Goal: Communication & Community: Answer question/provide support

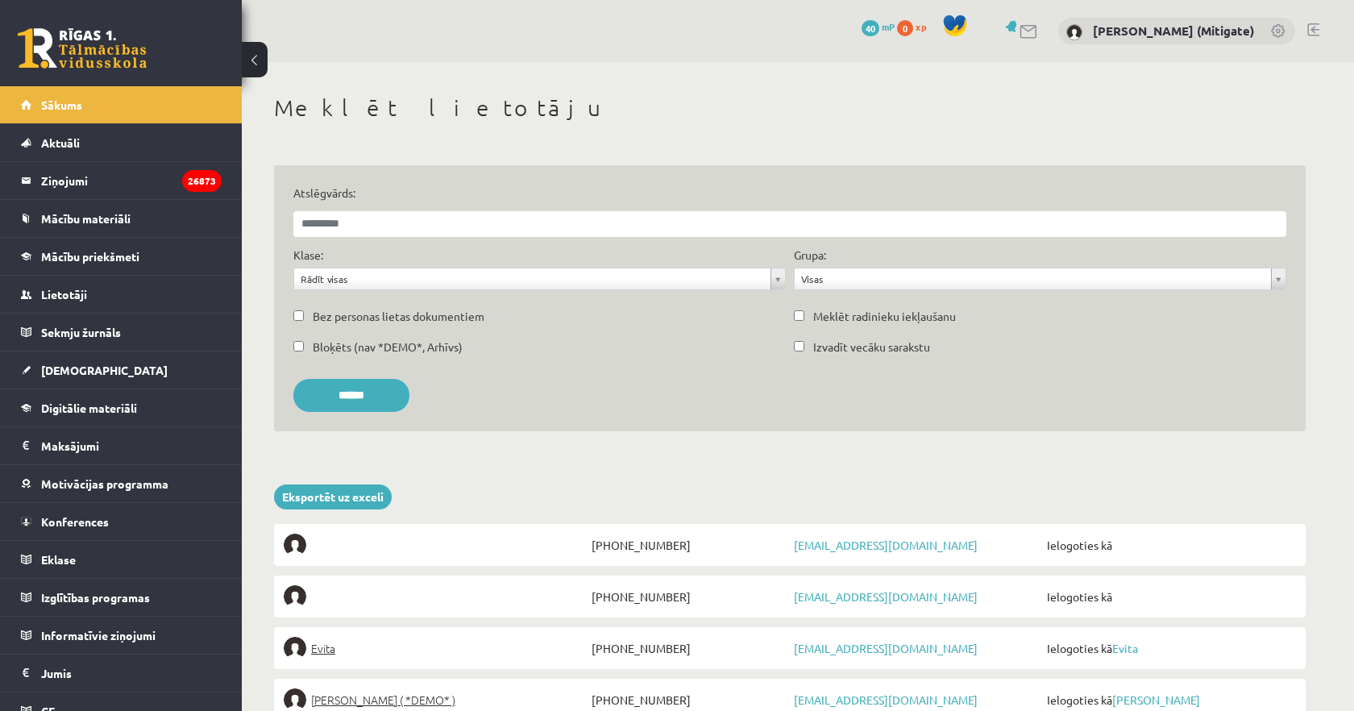
click at [1039, 31] on link at bounding box center [1029, 32] width 19 height 14
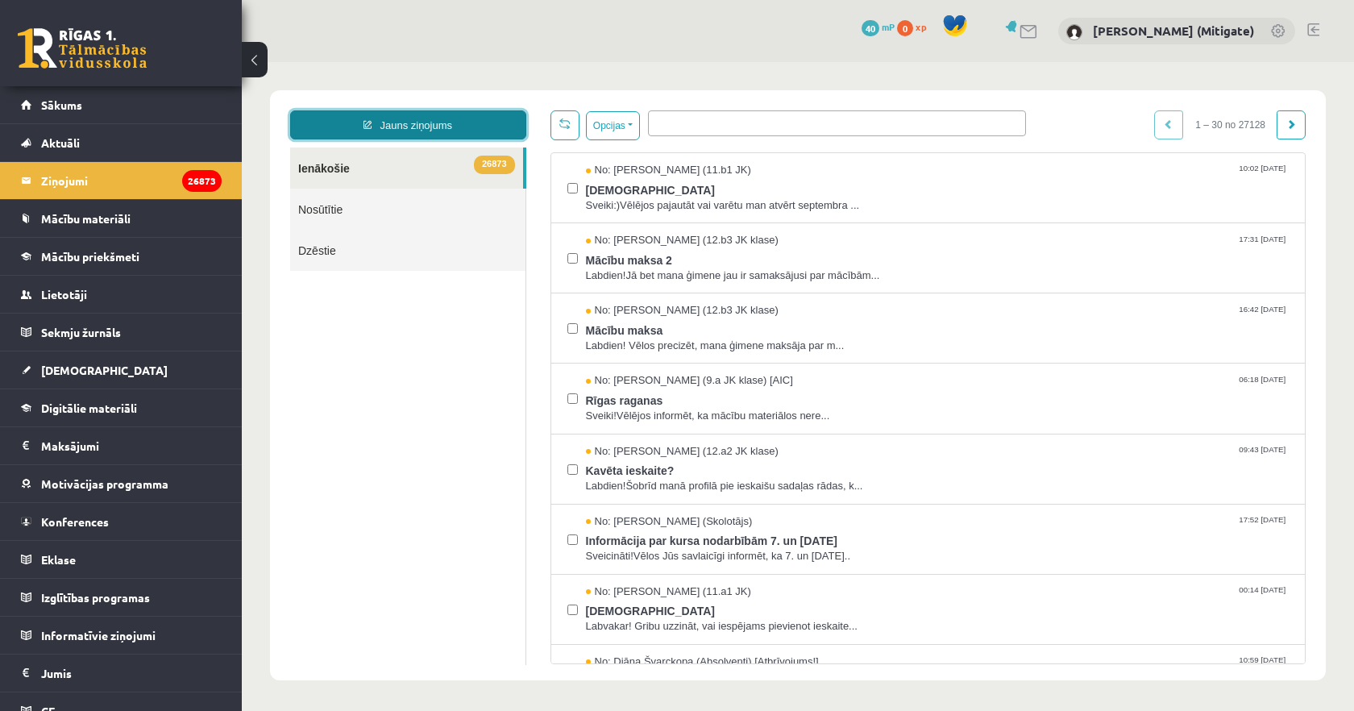
click at [426, 127] on link "Jauns ziņojums" at bounding box center [408, 124] width 236 height 29
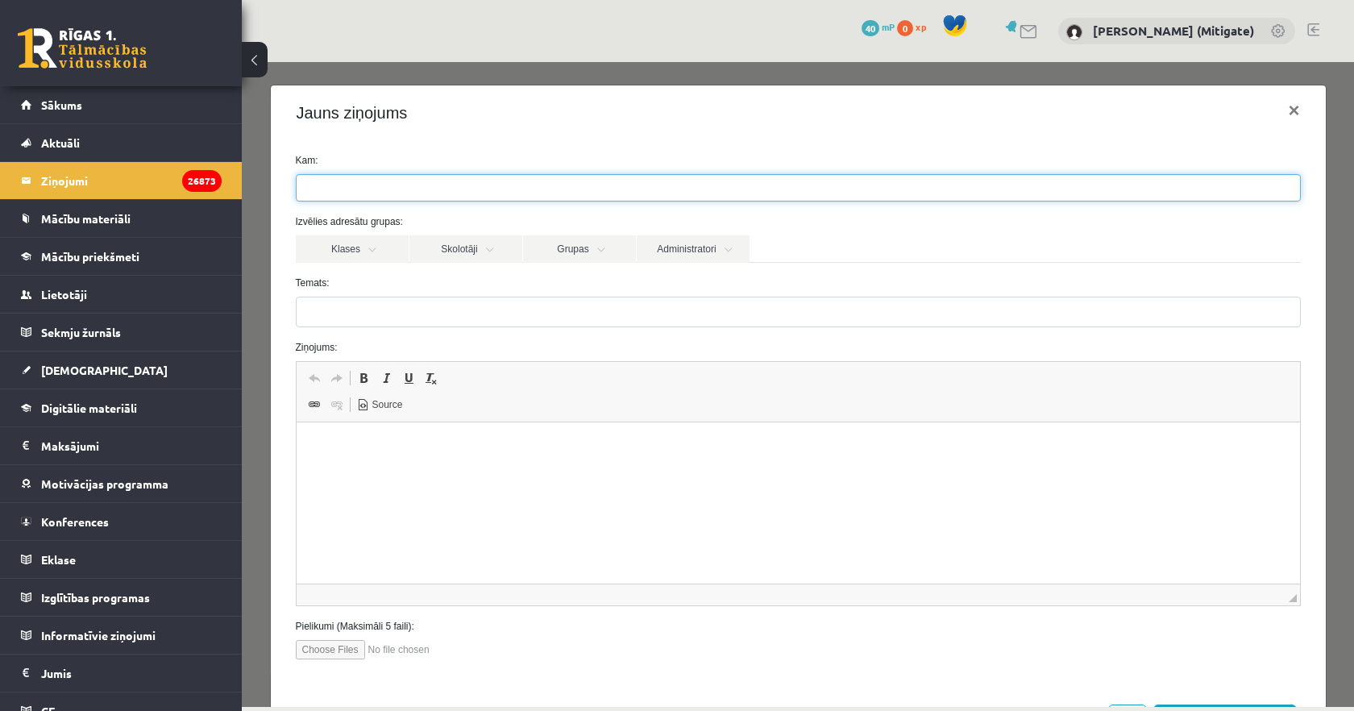
click at [458, 186] on ul at bounding box center [799, 188] width 1004 height 26
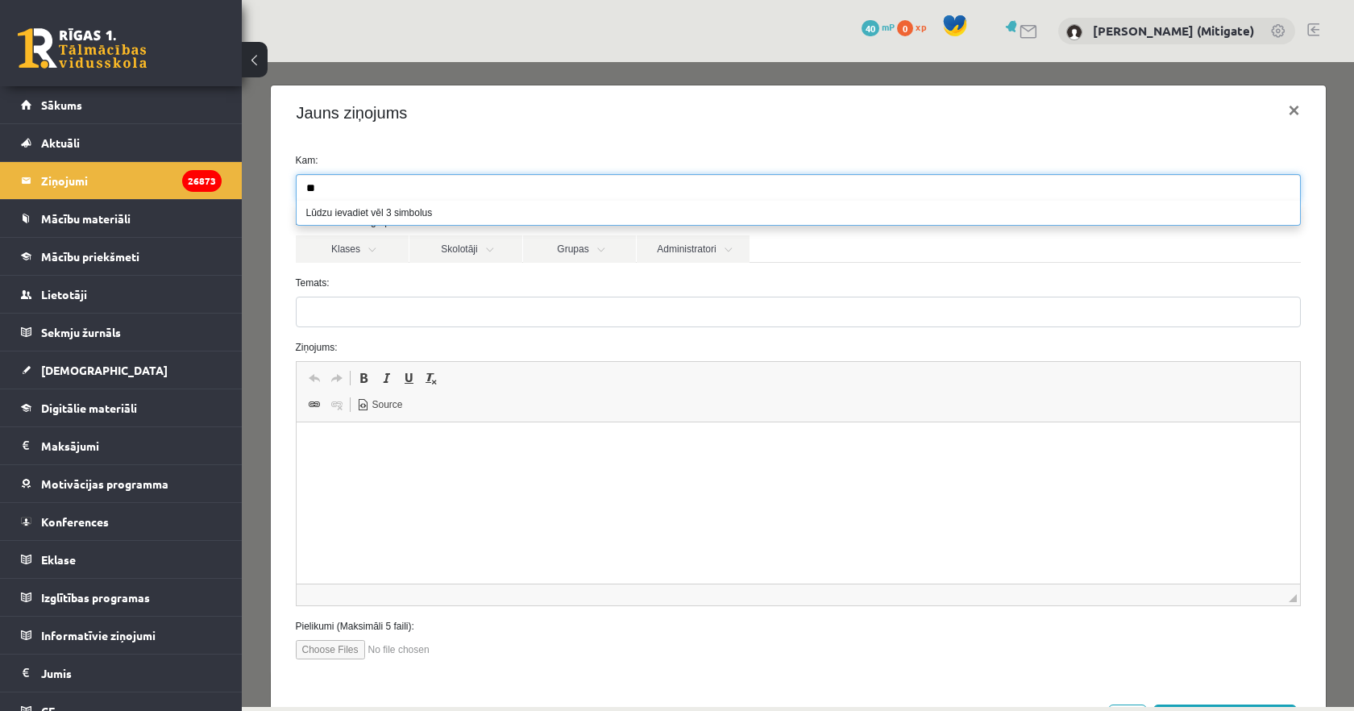
type input "*"
click at [1173, 35] on link "[PERSON_NAME] (Mitigate)" at bounding box center [1173, 31] width 161 height 16
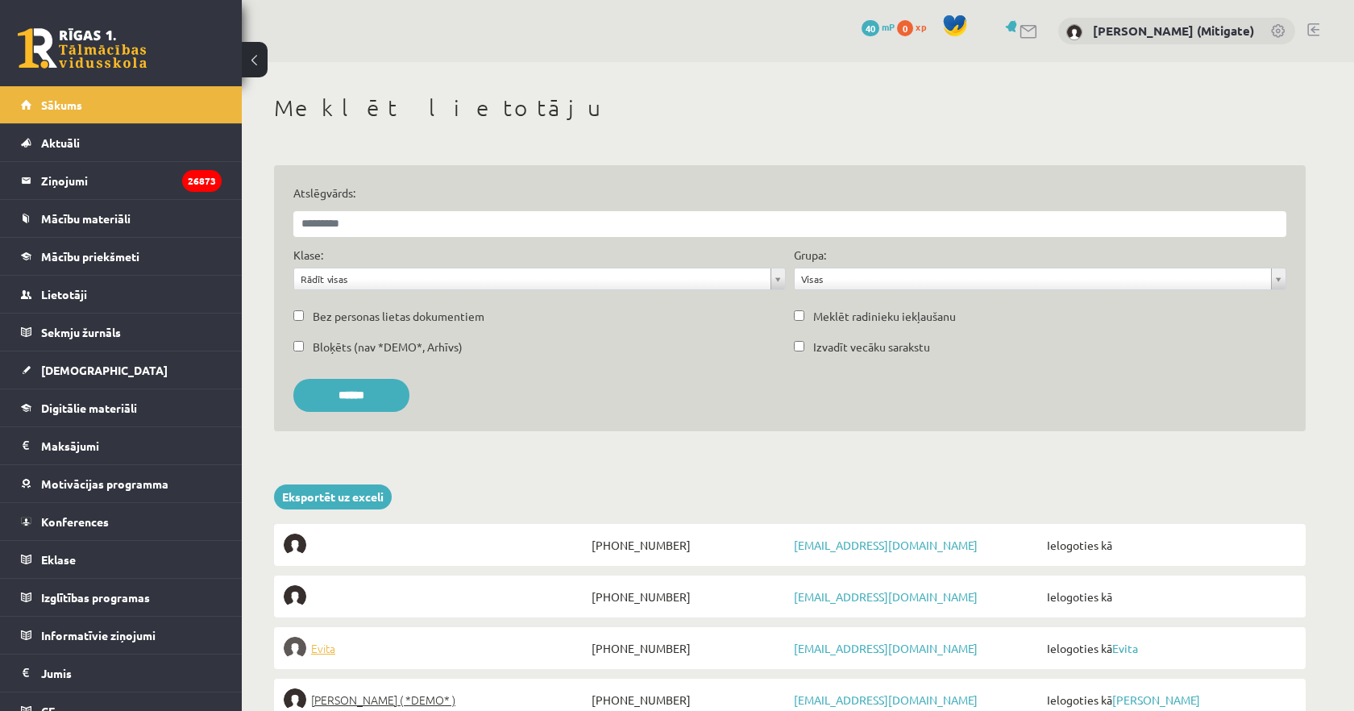
click at [316, 652] on span "Evita" at bounding box center [323, 648] width 24 height 23
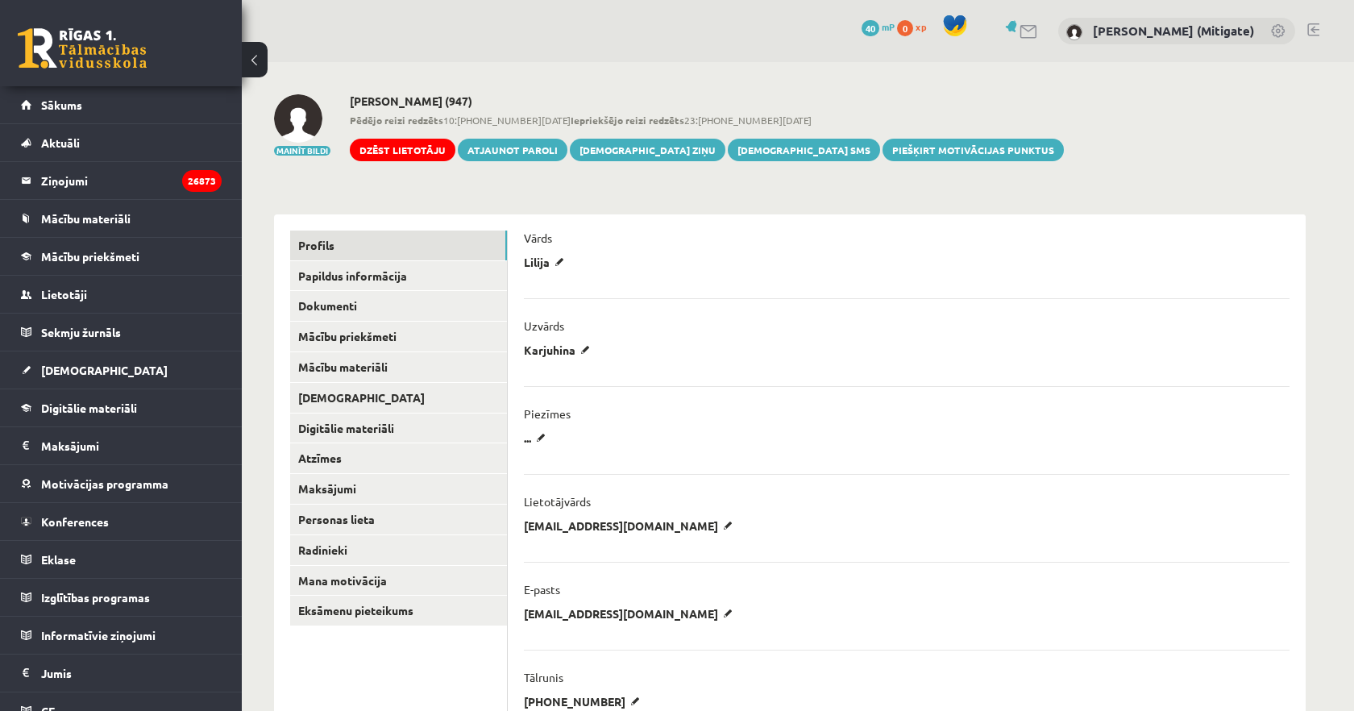
click at [1039, 35] on link at bounding box center [1029, 32] width 19 height 14
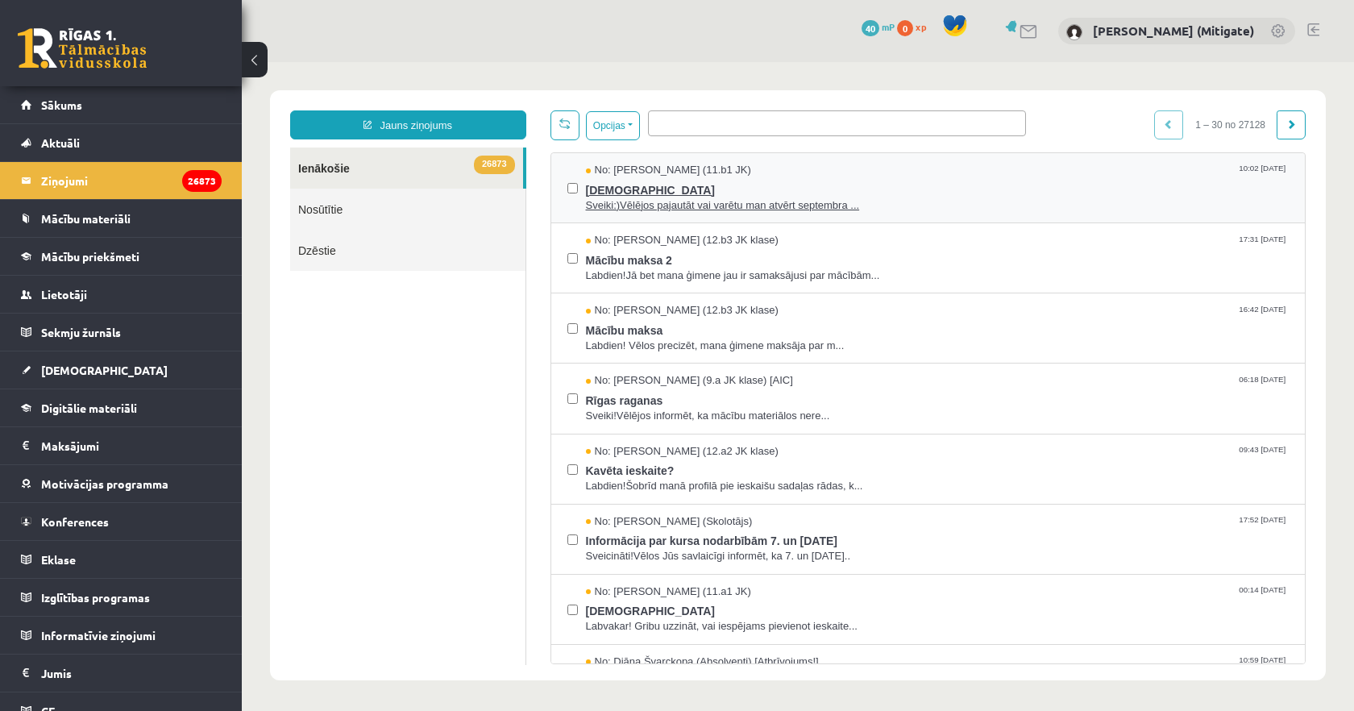
click at [625, 191] on span "[DEMOGRAPHIC_DATA]" at bounding box center [938, 188] width 704 height 20
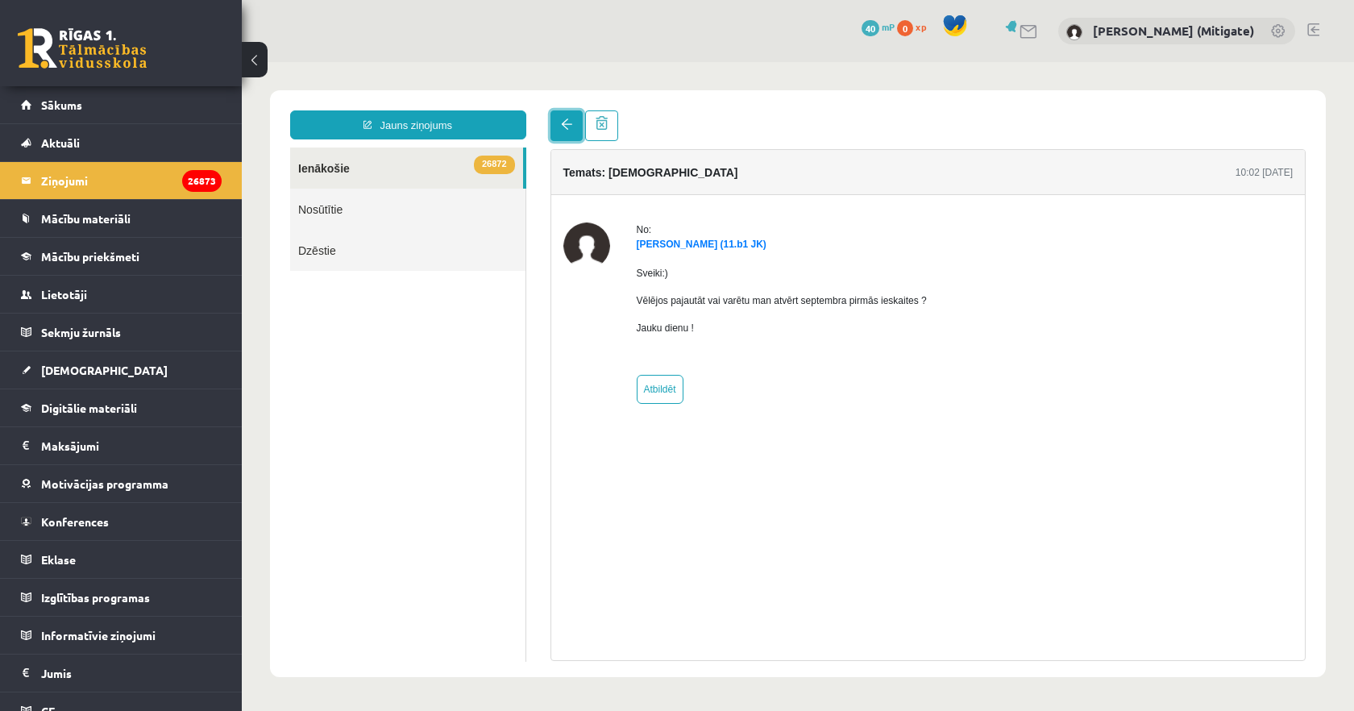
click at [567, 134] on link at bounding box center [567, 125] width 32 height 31
